Goal: Navigation & Orientation: Understand site structure

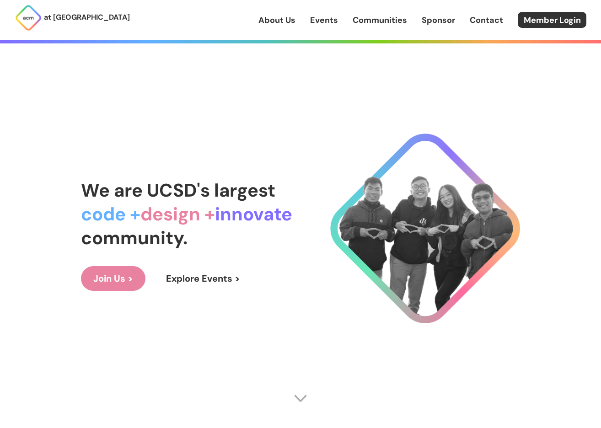
click at [120, 266] on link "Join Us >" at bounding box center [113, 278] width 65 height 25
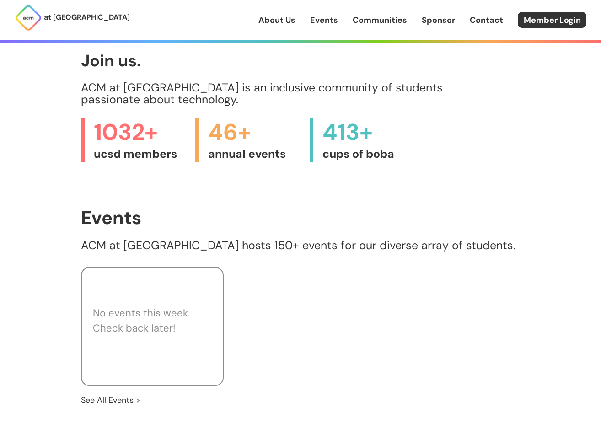
scroll to position [792, 0]
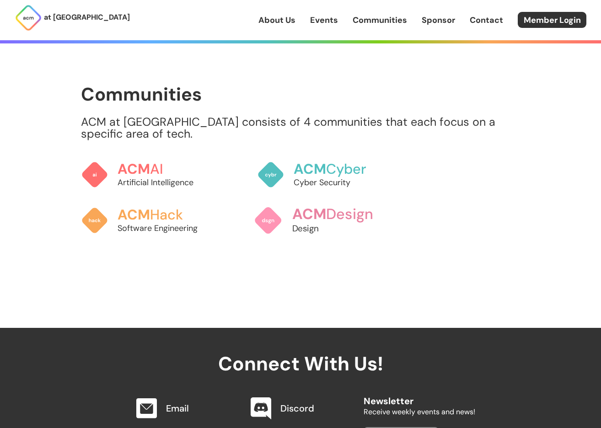
click at [317, 218] on span "ACM" at bounding box center [309, 214] width 34 height 19
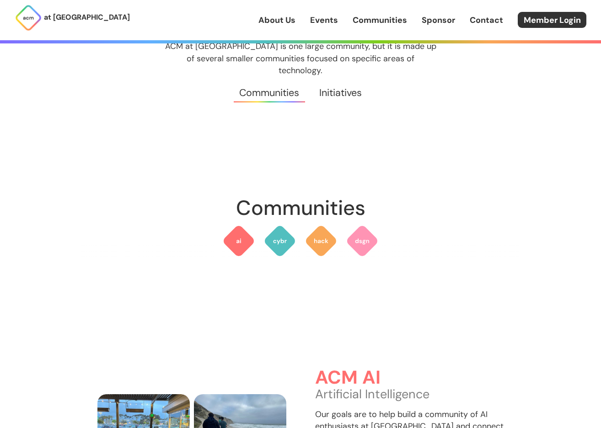
click at [325, 80] on link "Initiatives" at bounding box center [340, 92] width 62 height 33
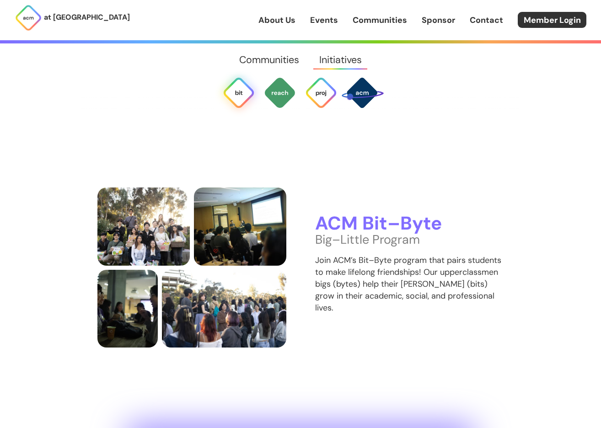
click at [269, 65] on link "Communities" at bounding box center [270, 59] width 80 height 33
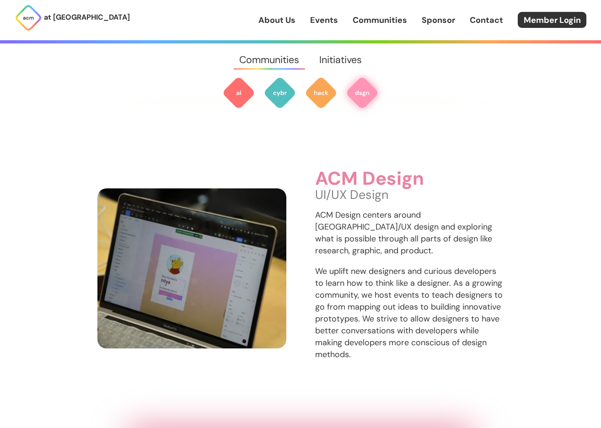
scroll to position [1431, 0]
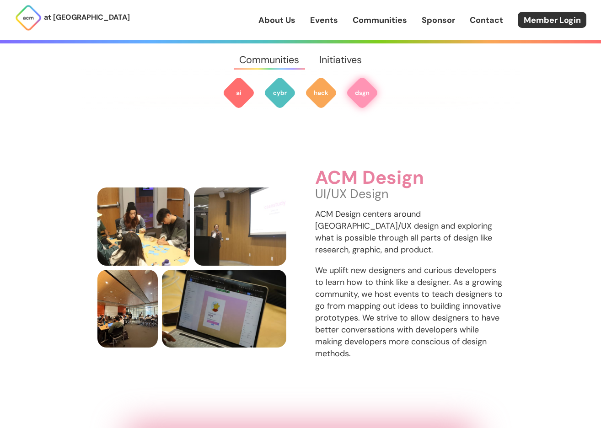
click at [362, 172] on h3 "ACM Design" at bounding box center [409, 178] width 189 height 21
click at [386, 285] on p "We uplift new designers and curious developers to learn how to think like a des…" at bounding box center [409, 312] width 189 height 96
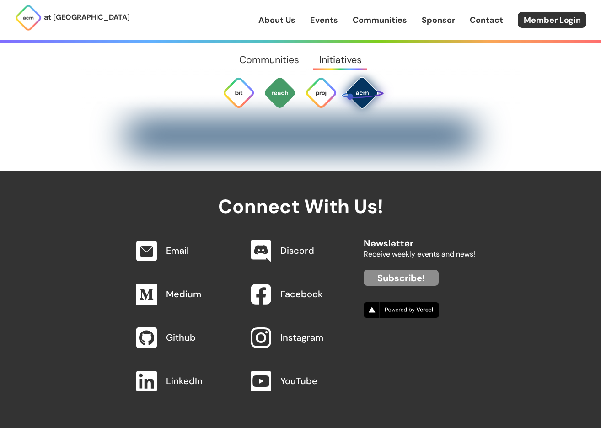
scroll to position [3422, 0]
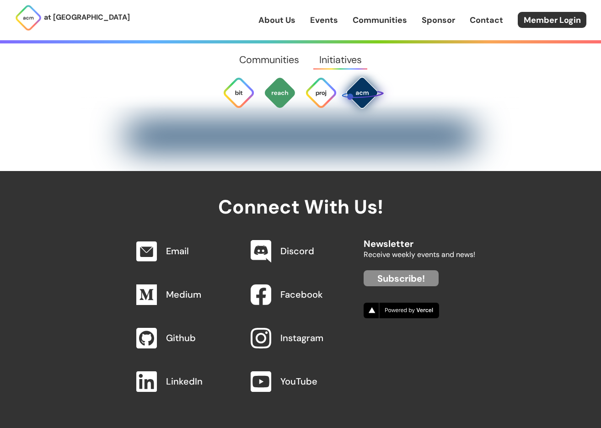
click at [350, 102] on img at bounding box center [361, 92] width 43 height 43
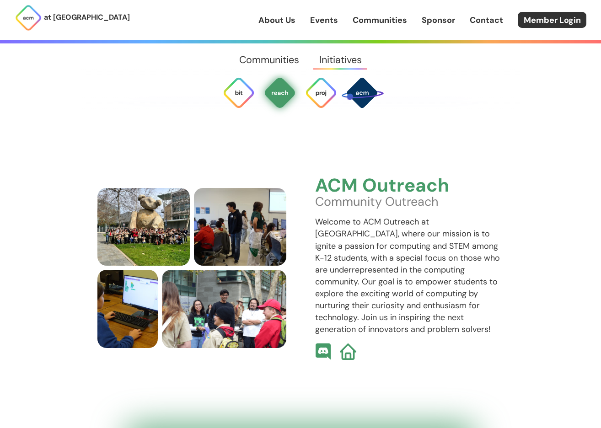
scroll to position [2345, 0]
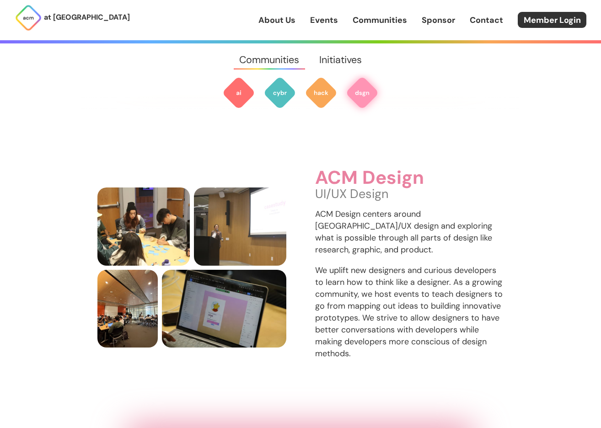
click at [366, 19] on link "Communities" at bounding box center [380, 20] width 54 height 12
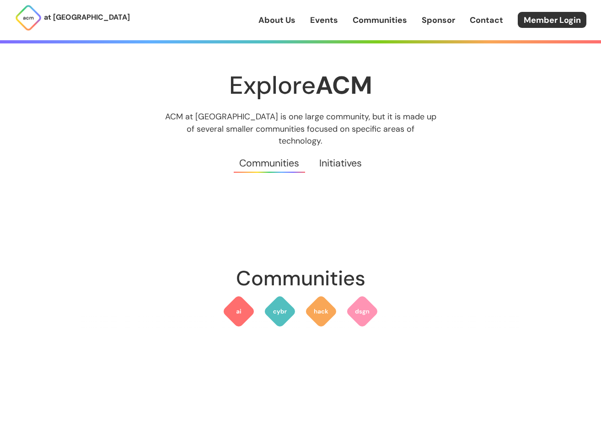
click at [334, 149] on link "Initiatives" at bounding box center [340, 163] width 62 height 33
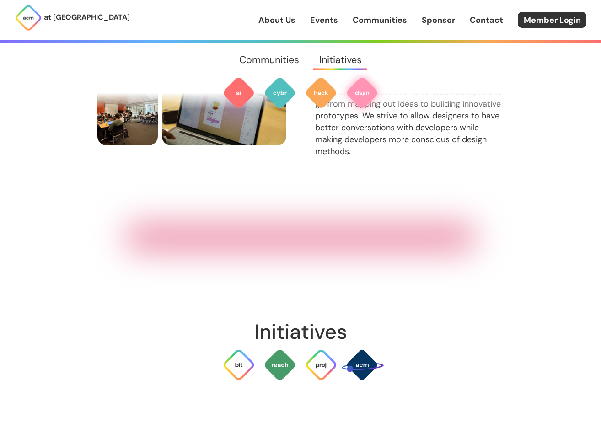
scroll to position [1964, 0]
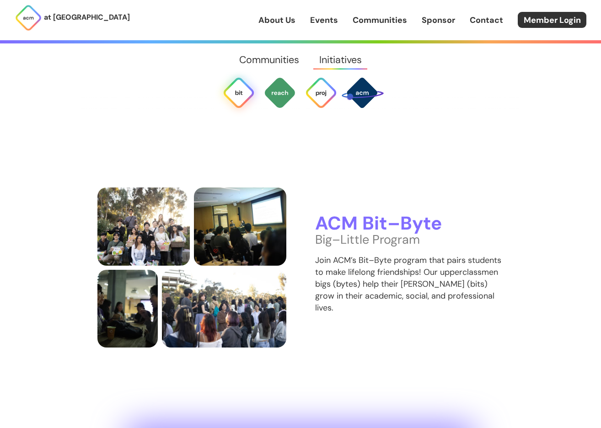
click at [282, 16] on link "About Us" at bounding box center [276, 20] width 37 height 12
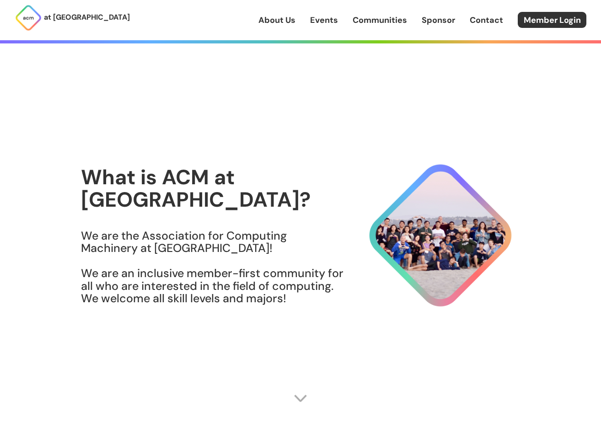
click at [333, 18] on link "Events" at bounding box center [324, 20] width 28 height 12
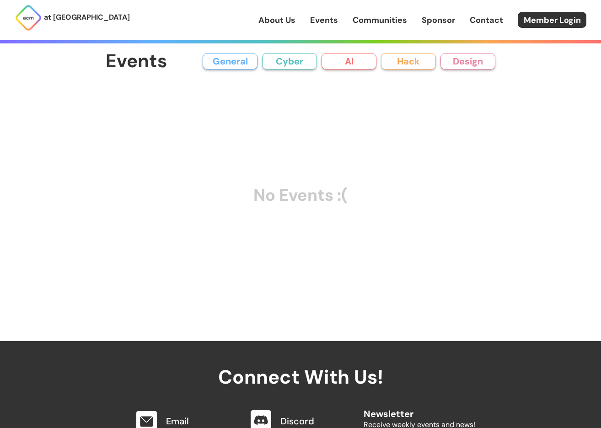
click at [340, 63] on button "AI" at bounding box center [349, 61] width 55 height 16
click at [345, 59] on button "AI" at bounding box center [349, 61] width 55 height 16
click at [476, 24] on link "Contact" at bounding box center [486, 20] width 33 height 12
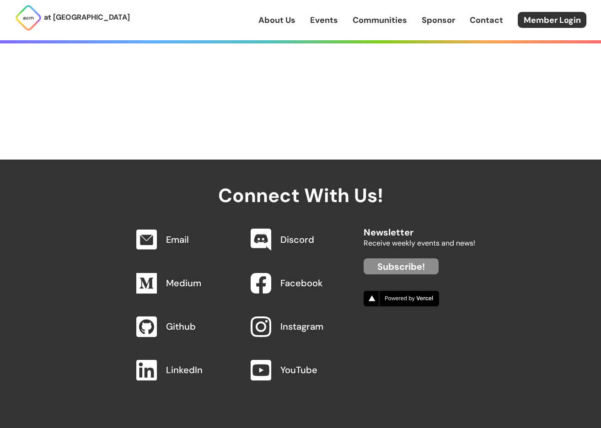
click at [324, 22] on link "Events" at bounding box center [324, 20] width 28 height 12
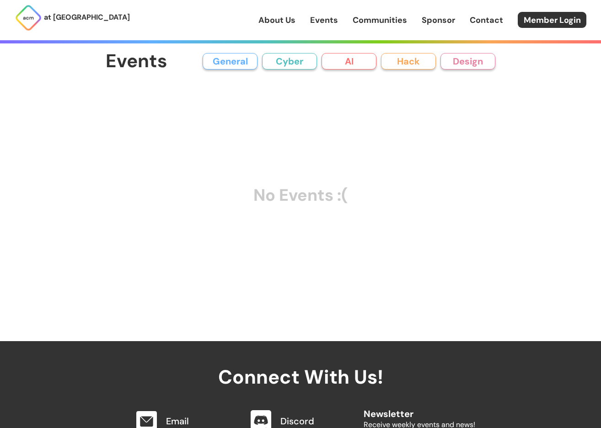
click at [357, 22] on link "Communities" at bounding box center [380, 20] width 54 height 12
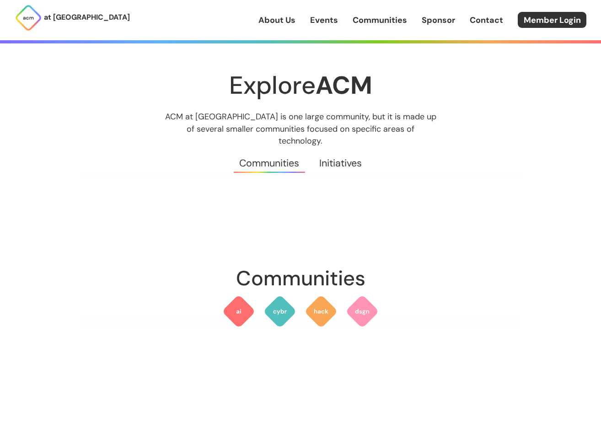
click at [292, 23] on link "About Us" at bounding box center [276, 20] width 37 height 12
